Goal: Task Accomplishment & Management: Manage account settings

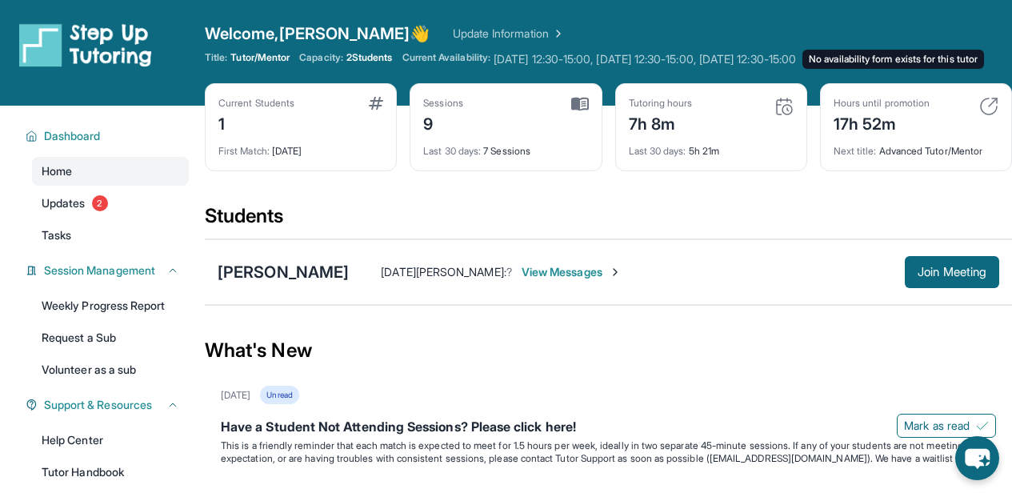
click at [570, 58] on span "Tuesday 12:30-15:00, Wednesday 12:30-15:00, Friday 12:30-15:00 No availability …" at bounding box center [644, 59] width 302 height 16
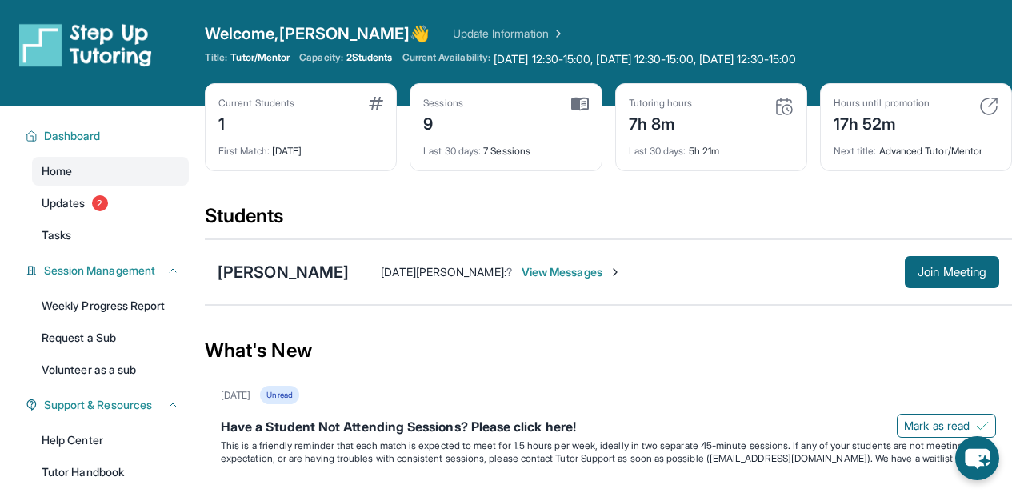
click at [462, 55] on span "Current Availability:" at bounding box center [446, 59] width 88 height 16
click at [453, 26] on link "Update Information" at bounding box center [509, 34] width 112 height 16
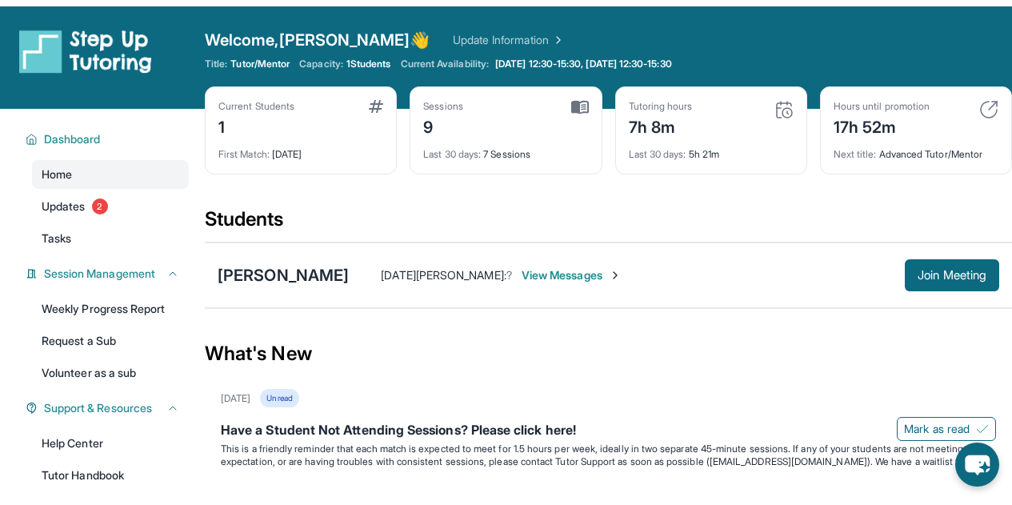
scroll to position [0, 0]
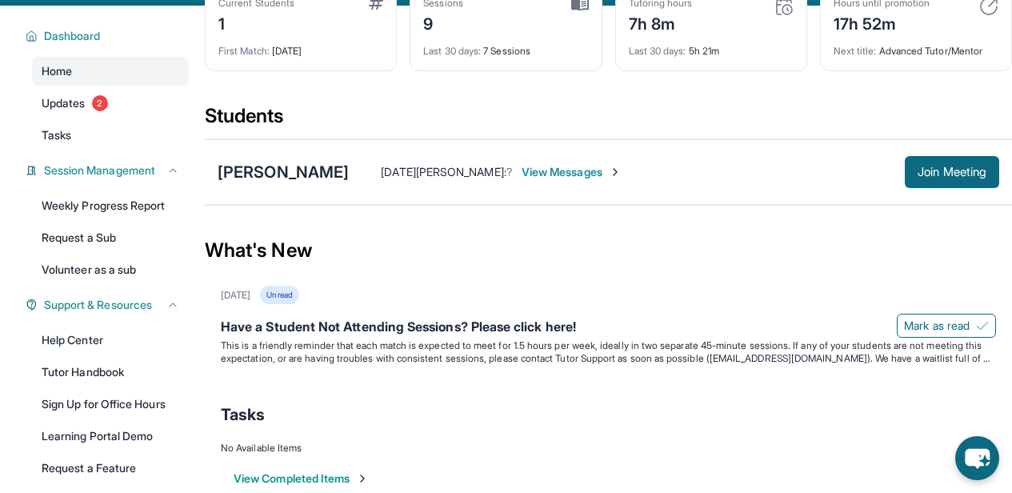
scroll to position [69, 0]
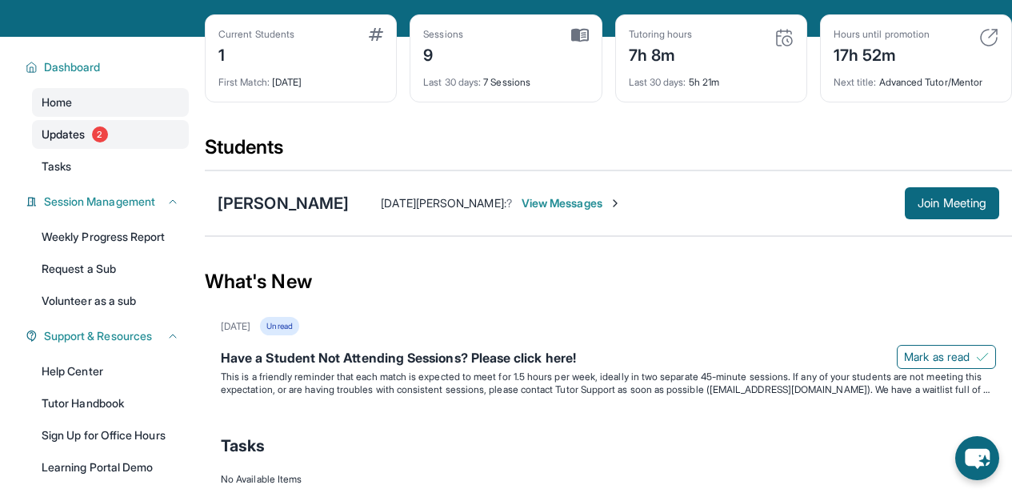
click at [122, 145] on link "Updates 2" at bounding box center [110, 134] width 157 height 29
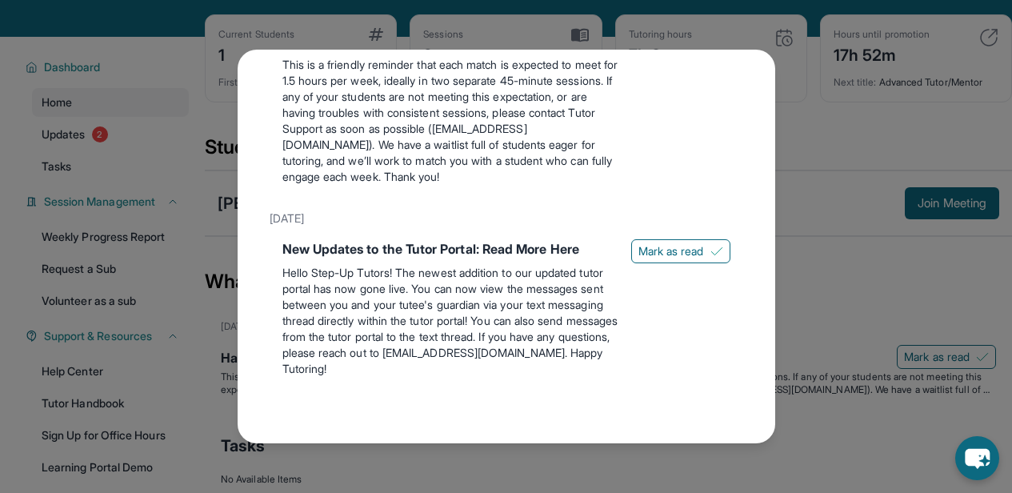
scroll to position [0, 0]
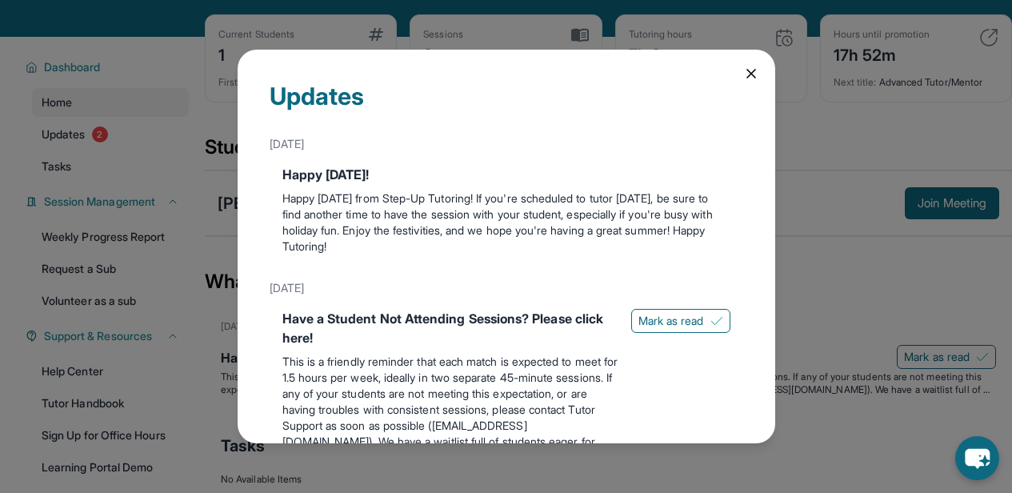
click at [743, 68] on icon at bounding box center [751, 74] width 16 height 16
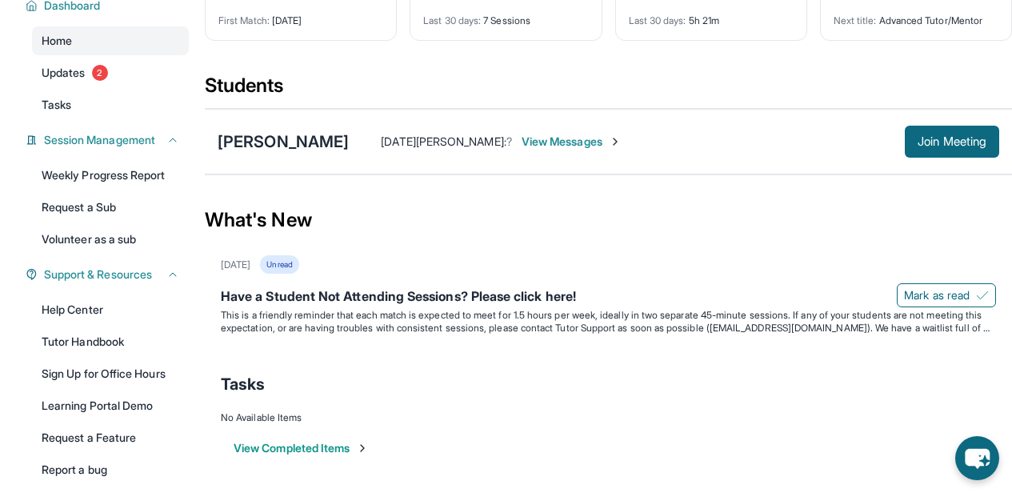
scroll to position [202, 2]
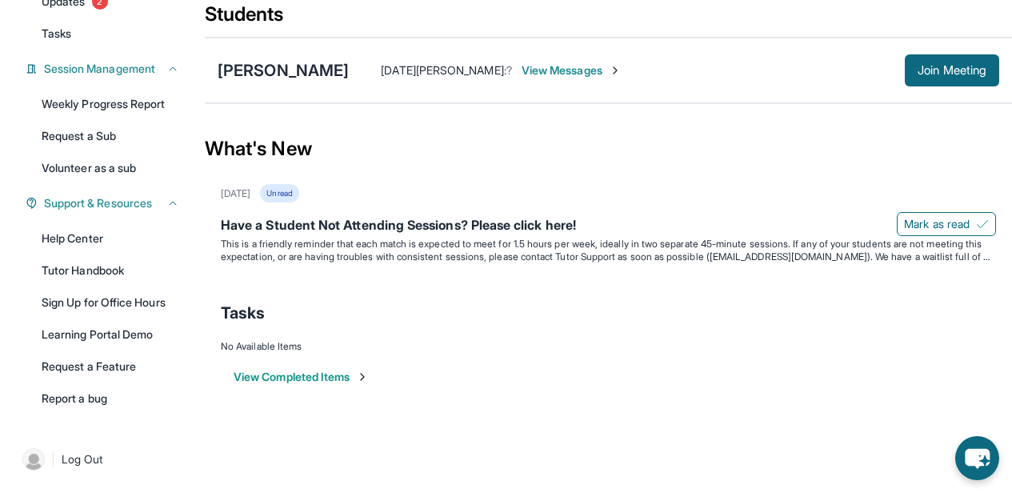
click at [318, 380] on button "View Completed Items" at bounding box center [301, 377] width 135 height 16
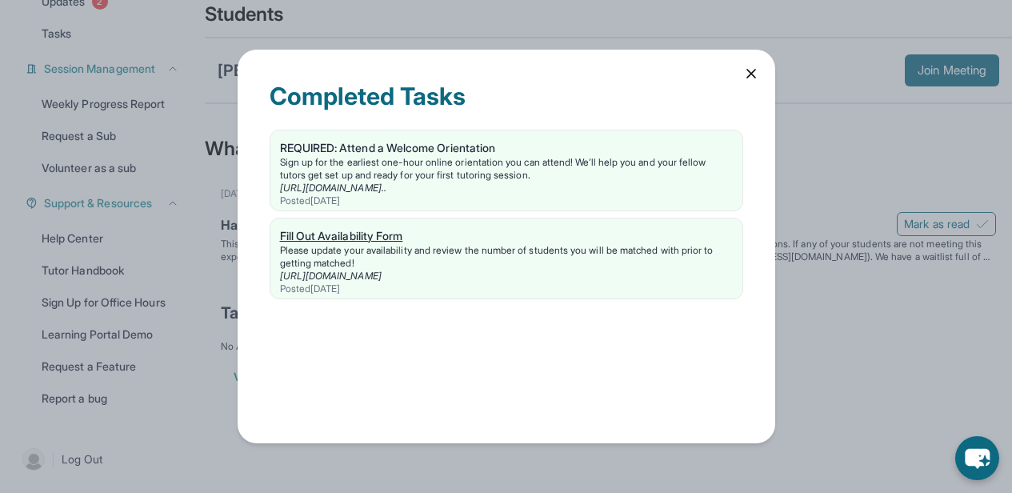
click at [399, 235] on div "Fill Out Availability Form" at bounding box center [506, 236] width 453 height 16
click at [752, 66] on icon at bounding box center [751, 74] width 16 height 16
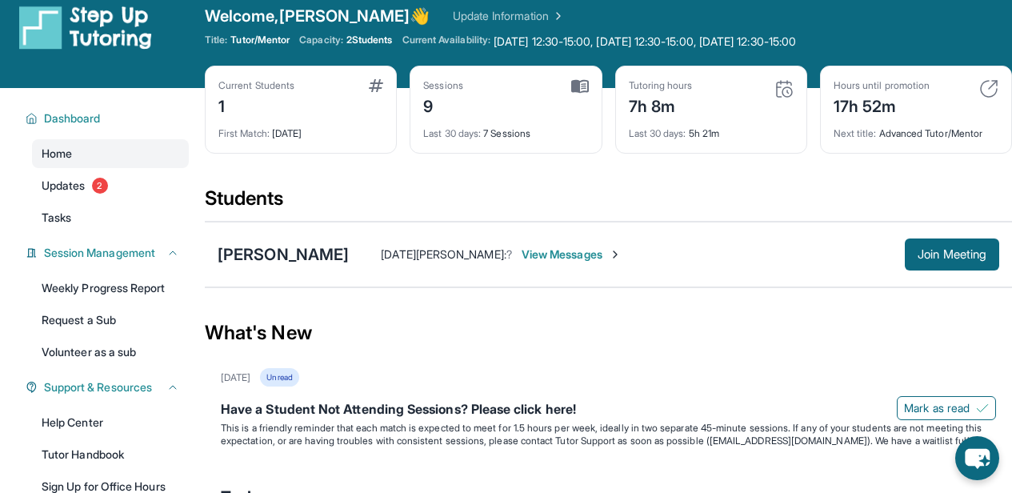
scroll to position [0, 2]
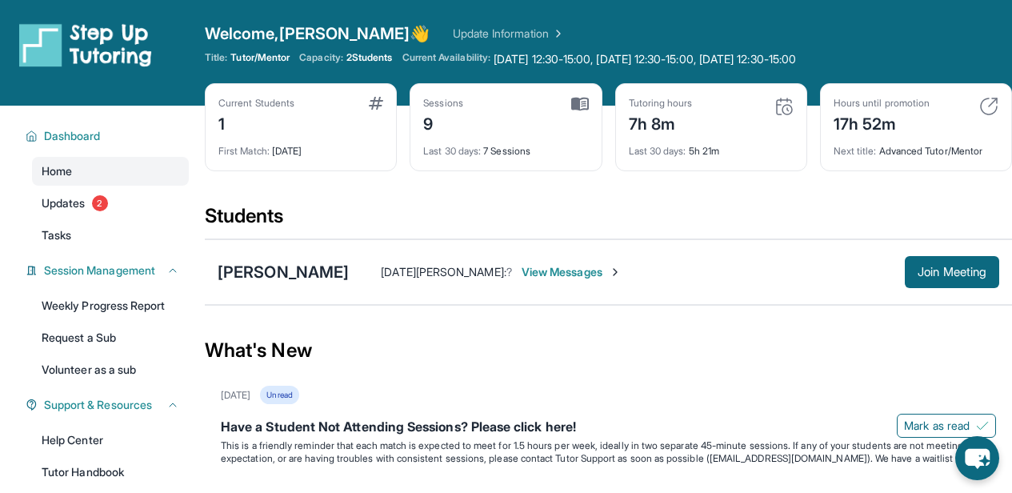
scroll to position [202, 0]
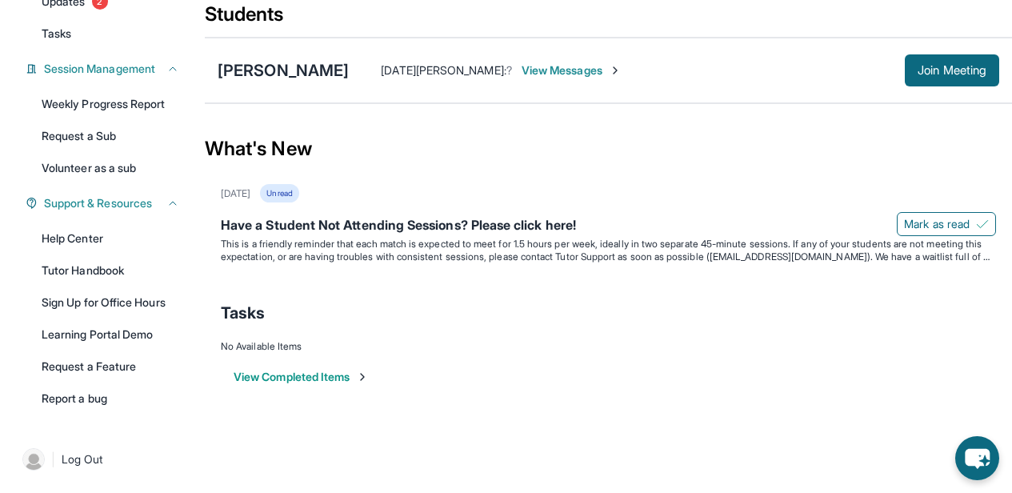
click at [314, 380] on button "View Completed Items" at bounding box center [301, 377] width 135 height 16
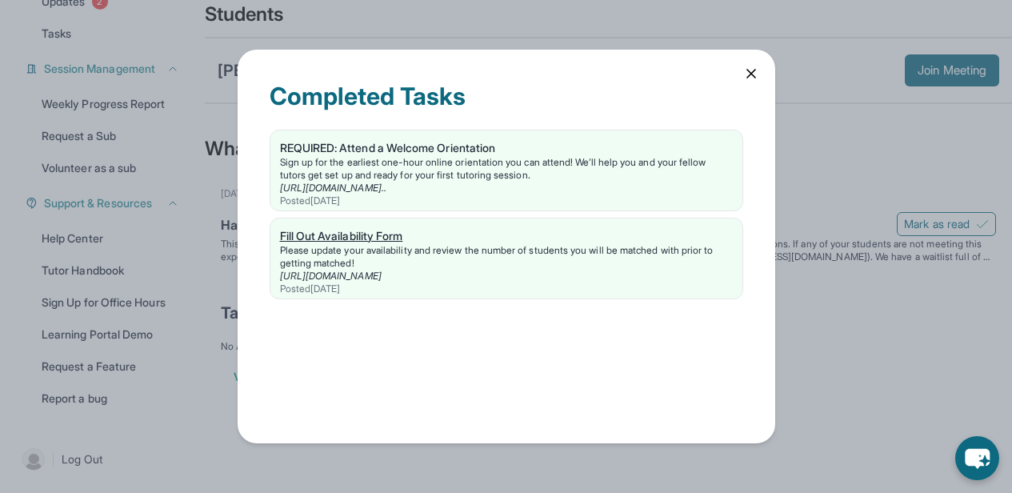
click at [398, 236] on div "Fill Out Availability Form" at bounding box center [506, 236] width 453 height 16
click at [751, 74] on icon at bounding box center [751, 74] width 16 height 16
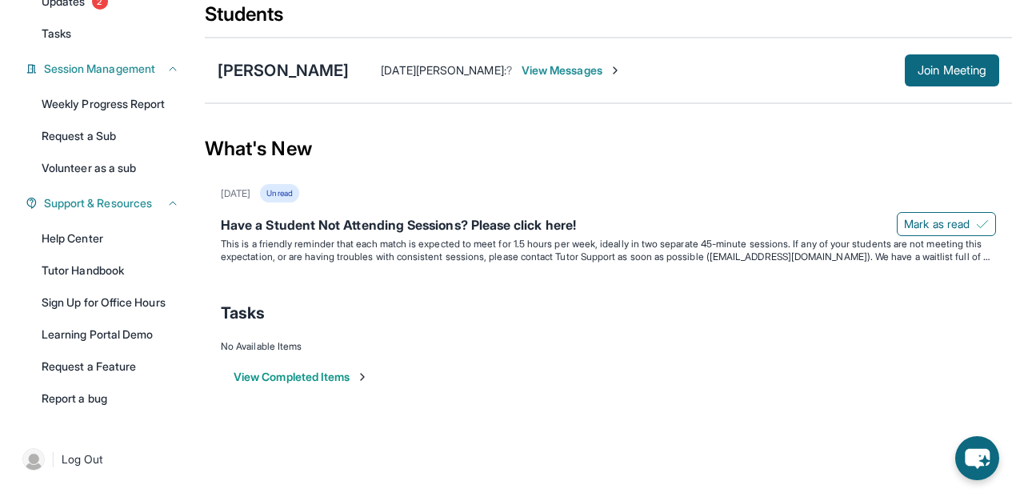
scroll to position [0, 0]
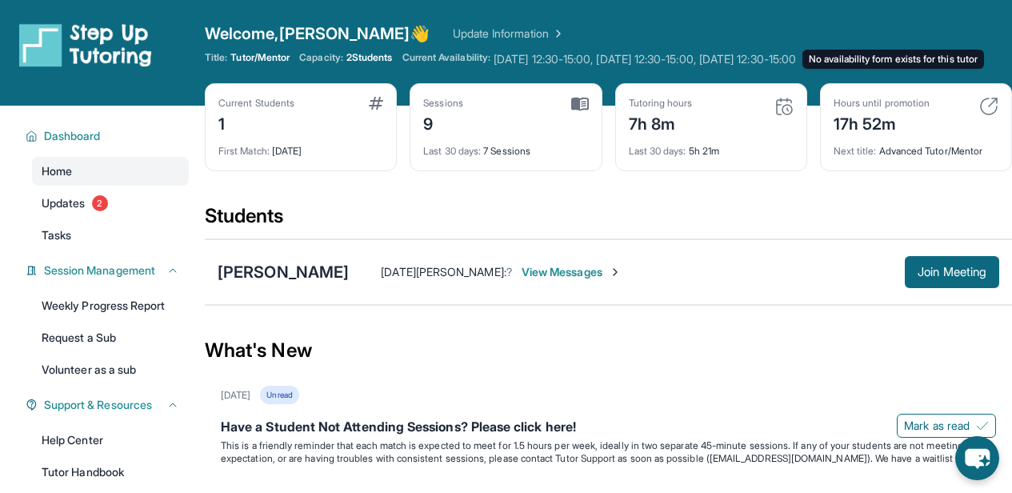
click at [573, 61] on span "Tuesday 12:30-15:00, Wednesday 12:30-15:00, Friday 12:30-15:00 No availability …" at bounding box center [644, 59] width 302 height 16
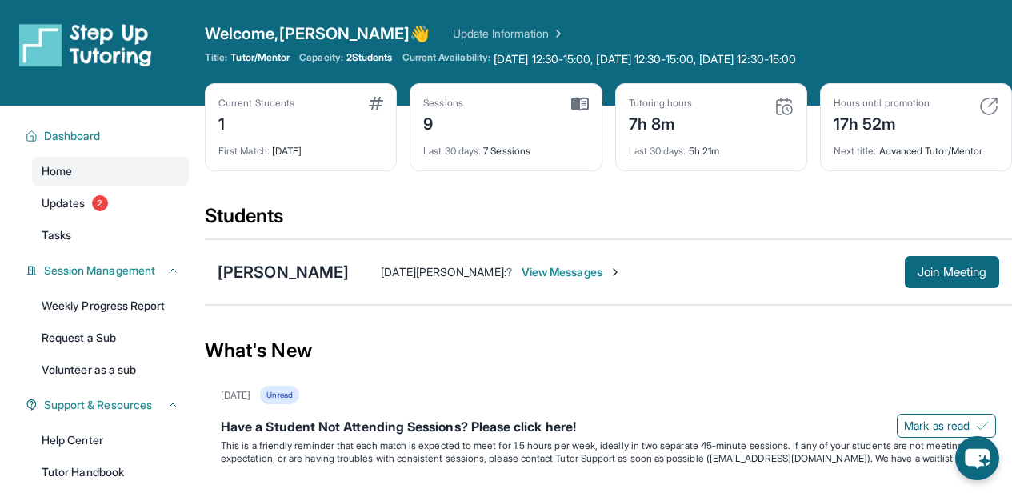
click at [468, 59] on span "Current Availability:" at bounding box center [446, 59] width 88 height 16
click at [286, 143] on div "First Match : 1 month ago" at bounding box center [300, 146] width 165 height 22
click at [360, 109] on div "Current Students 1" at bounding box center [300, 116] width 165 height 38
click at [150, 132] on button "Dashboard" at bounding box center [109, 136] width 142 height 16
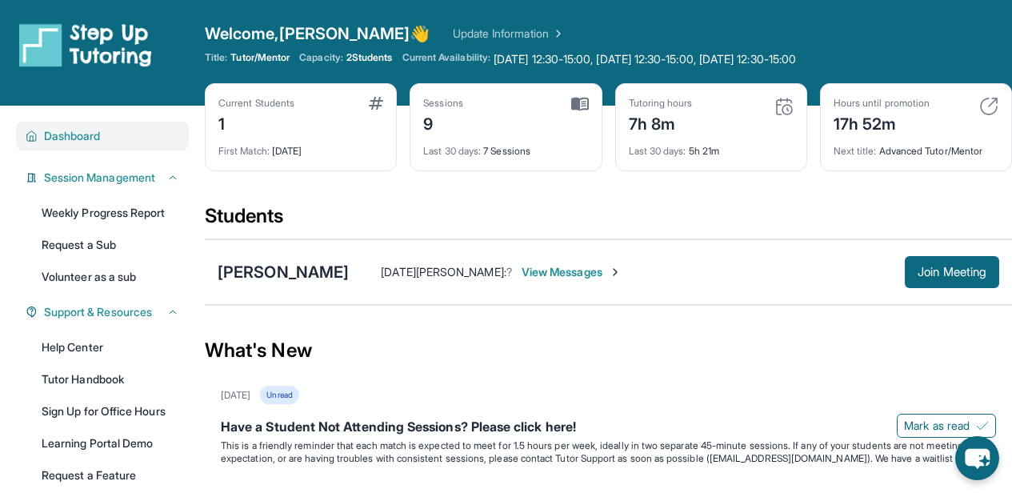
click at [139, 143] on button "Dashboard" at bounding box center [109, 136] width 142 height 16
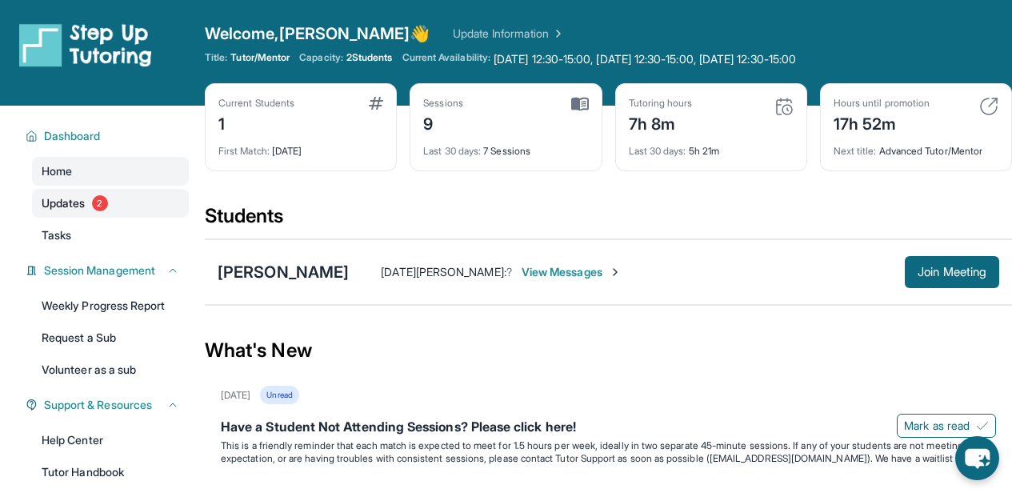
click at [129, 190] on link "Updates 2" at bounding box center [110, 203] width 157 height 29
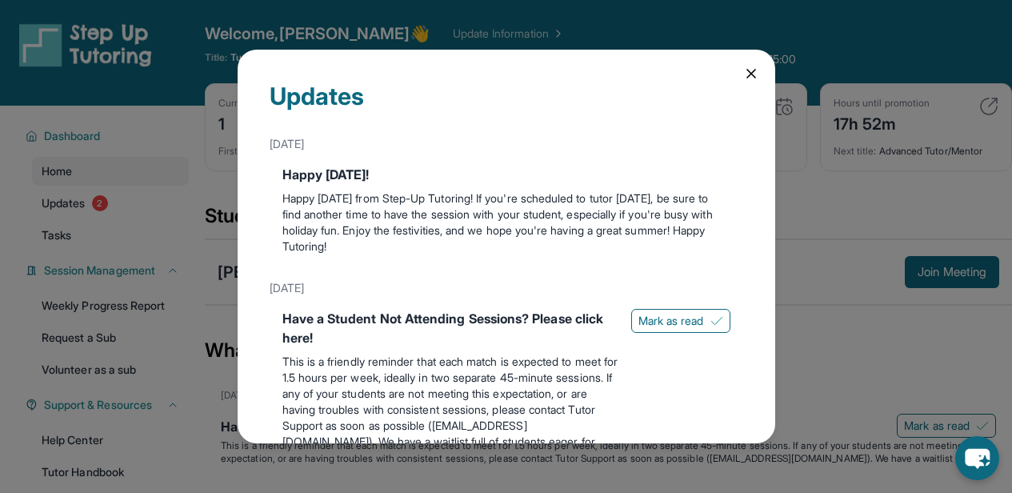
click at [743, 74] on icon at bounding box center [751, 74] width 16 height 16
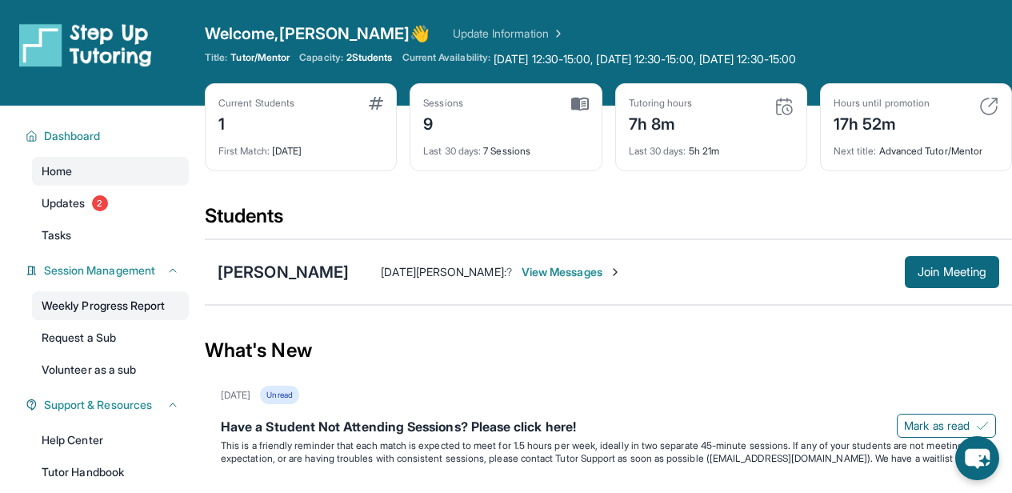
click at [144, 298] on link "Weekly Progress Report" at bounding box center [110, 305] width 157 height 29
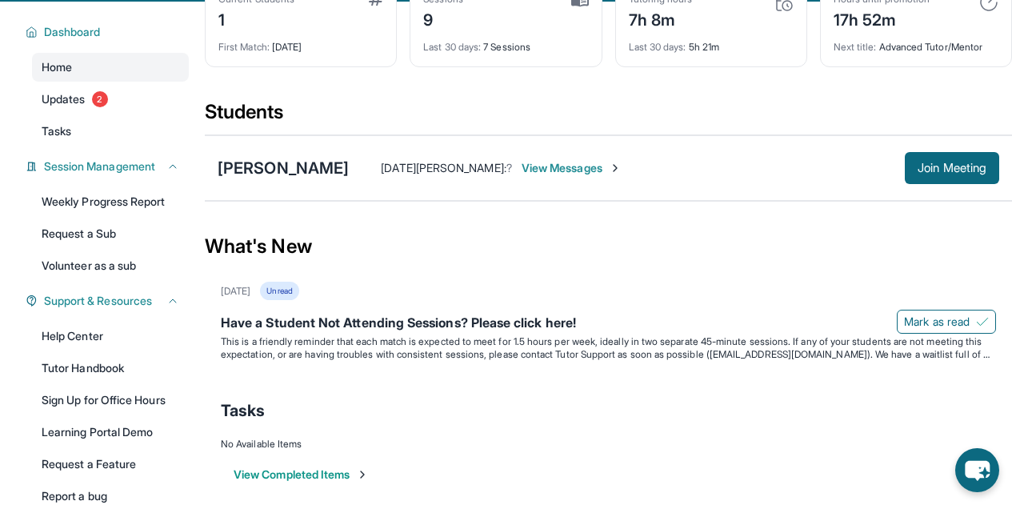
scroll to position [186, 0]
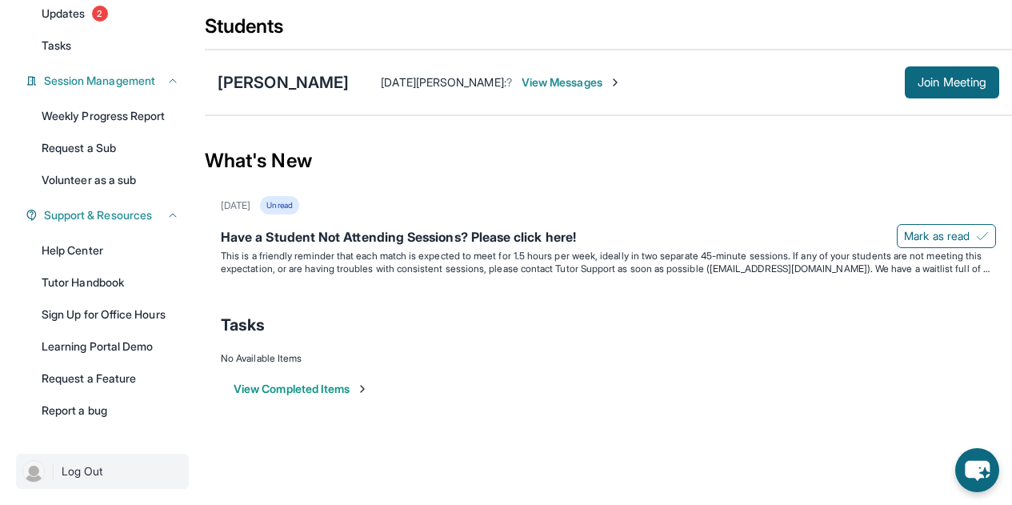
click at [79, 474] on span "Log Out" at bounding box center [83, 471] width 42 height 16
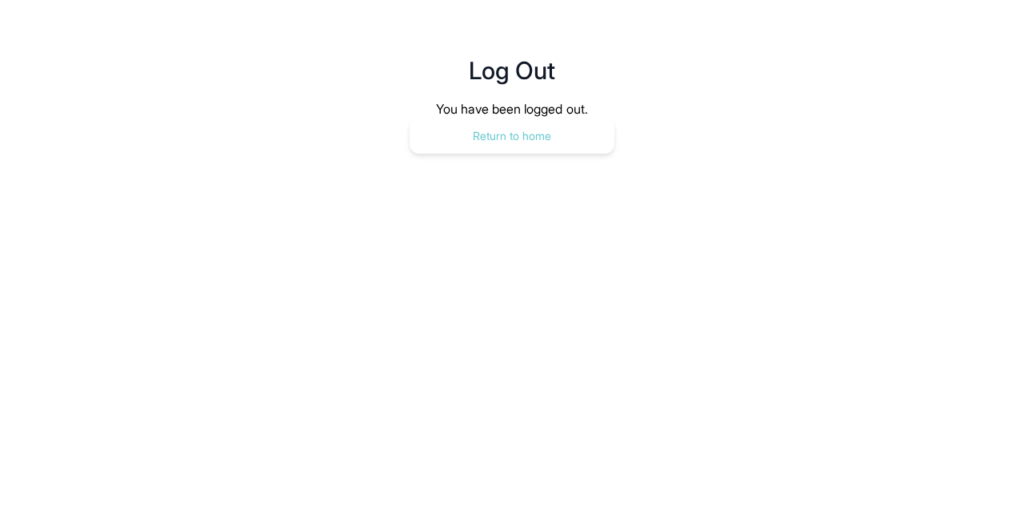
click at [500, 139] on button "Return to home" at bounding box center [512, 135] width 205 height 35
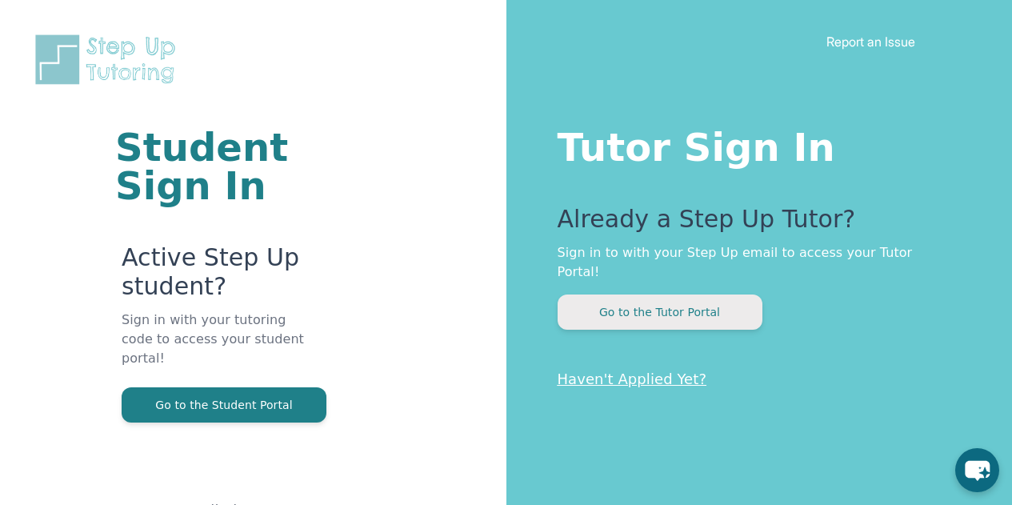
click at [642, 294] on button "Go to the Tutor Portal" at bounding box center [659, 311] width 205 height 35
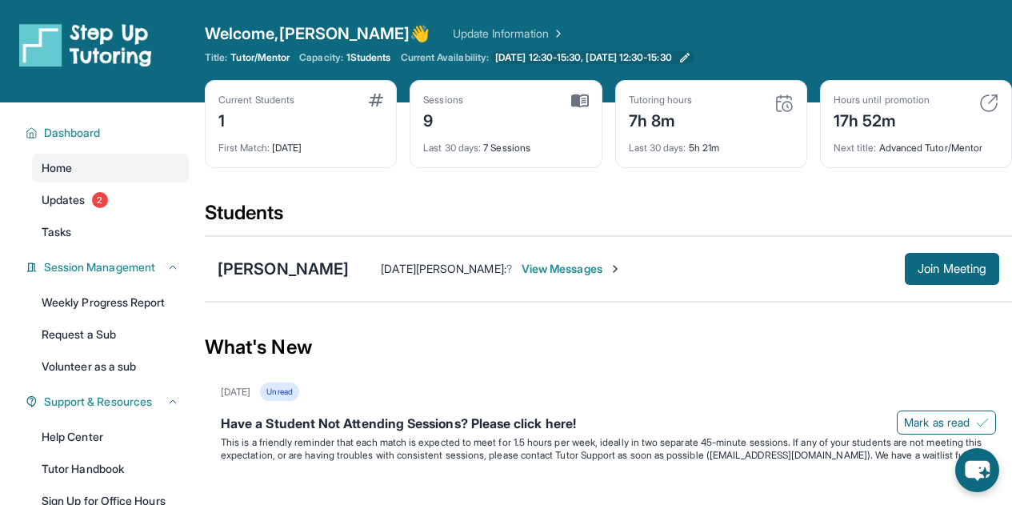
click at [575, 60] on span "[DATE] 12:30-15:30, [DATE] 12:30-15:30" at bounding box center [583, 57] width 177 height 13
